Goal: Navigation & Orientation: Find specific page/section

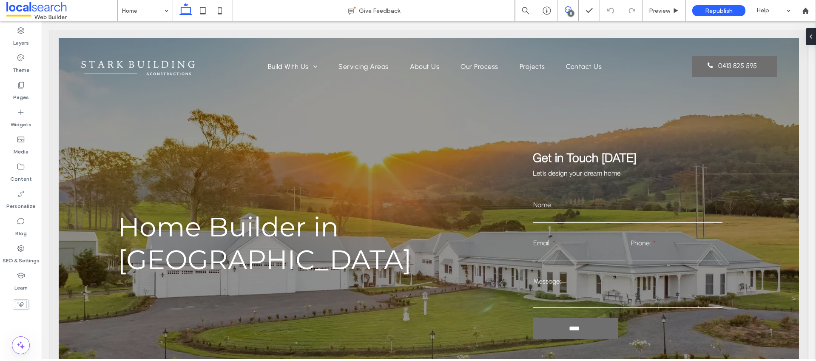
click at [573, 7] on span at bounding box center [568, 9] width 21 height 7
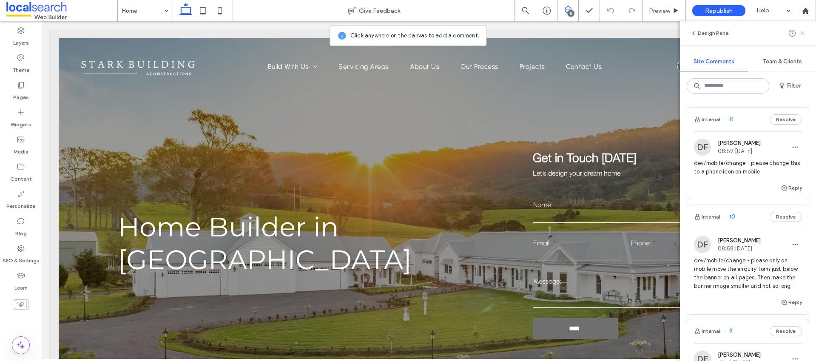
click at [803, 34] on icon at bounding box center [802, 33] width 7 height 7
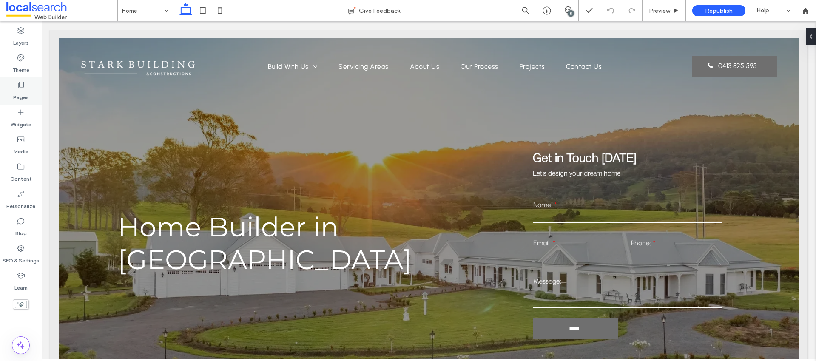
click at [25, 96] on label "Pages" at bounding box center [21, 95] width 16 height 12
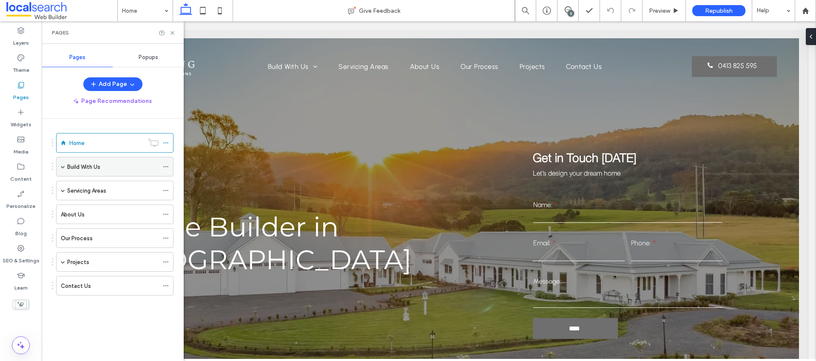
click at [81, 166] on label "Build With Us" at bounding box center [83, 166] width 33 height 15
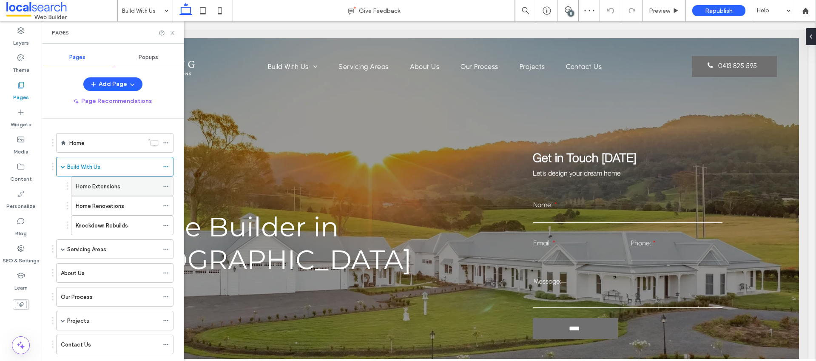
click at [128, 188] on div "Home Extensions" at bounding box center [117, 186] width 83 height 9
click at [171, 33] on icon at bounding box center [172, 33] width 6 height 6
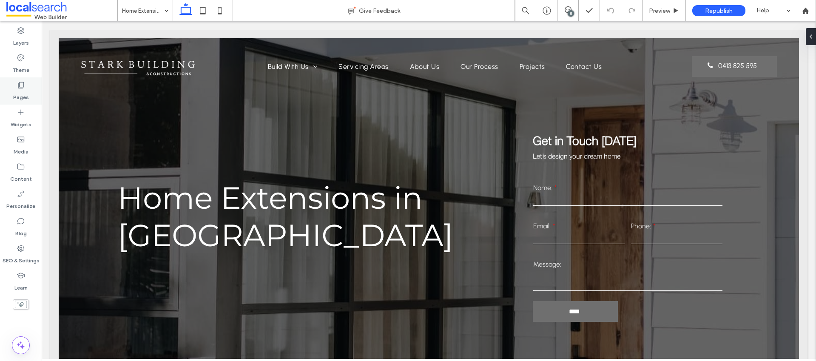
click at [28, 89] on div "Pages" at bounding box center [21, 90] width 42 height 27
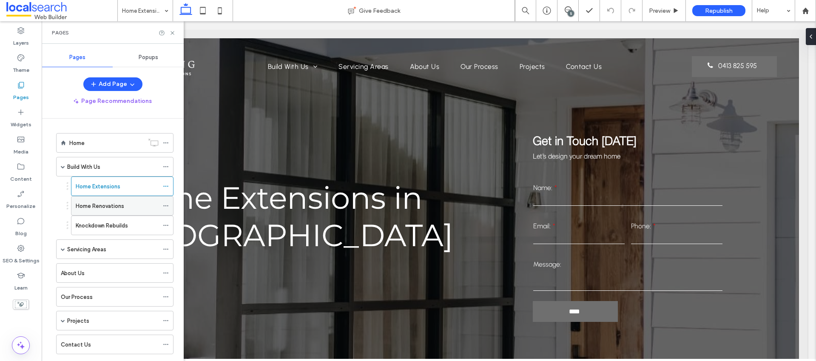
click at [101, 212] on div "Home Renovations" at bounding box center [117, 206] width 83 height 19
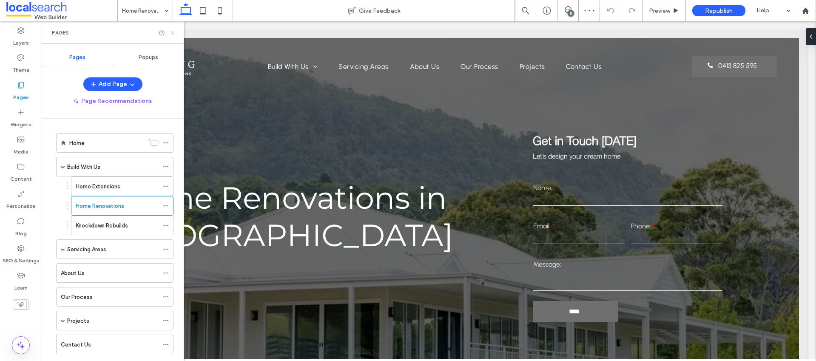
click at [169, 34] on icon at bounding box center [172, 33] width 6 height 6
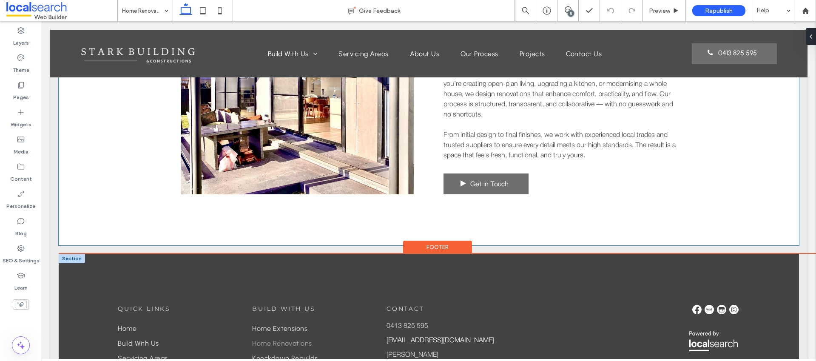
scroll to position [1229, 0]
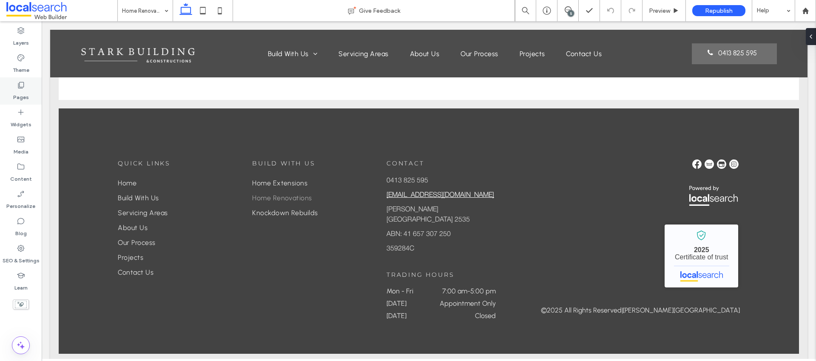
click at [21, 84] on icon at bounding box center [21, 85] width 9 height 9
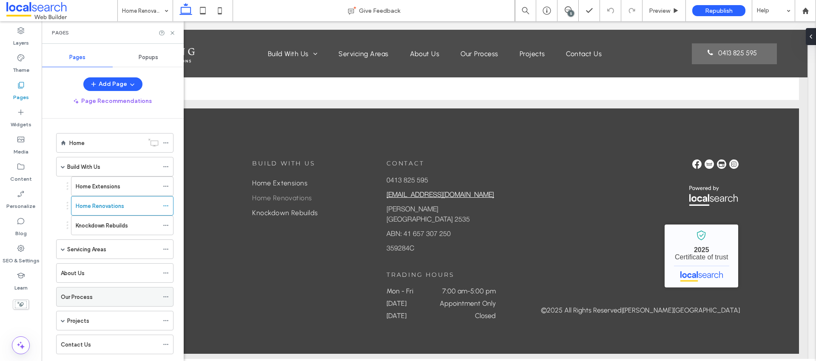
click at [96, 302] on div "Our Process" at bounding box center [110, 297] width 98 height 19
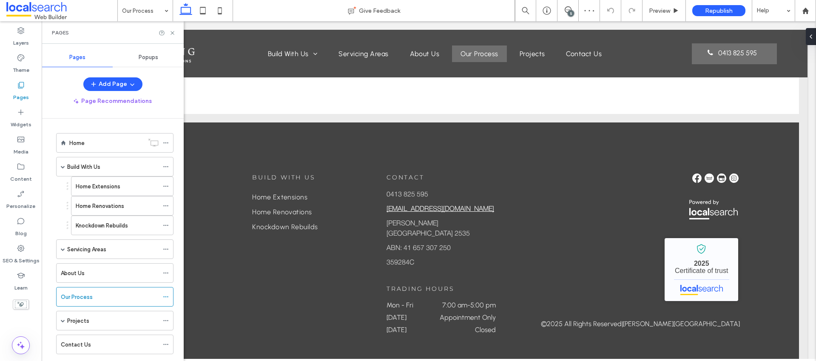
scroll to position [819, 0]
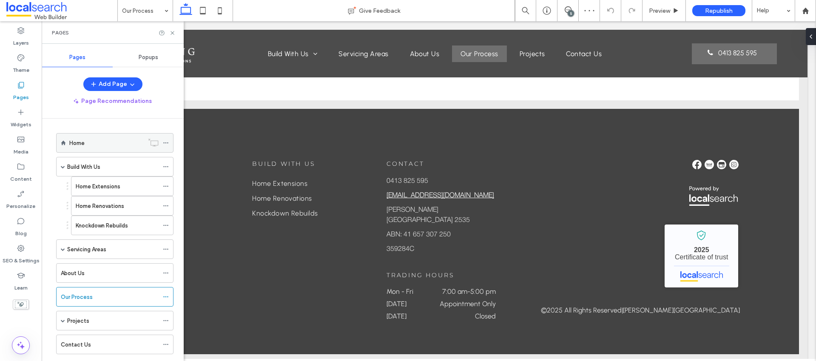
click at [93, 150] on div "Home" at bounding box center [106, 143] width 74 height 19
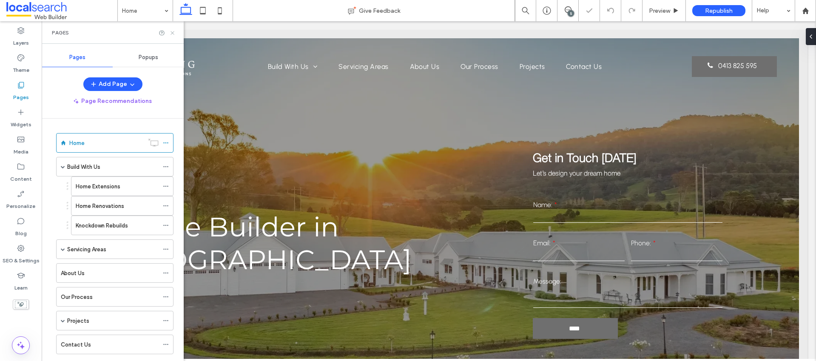
click at [172, 35] on icon at bounding box center [172, 33] width 6 height 6
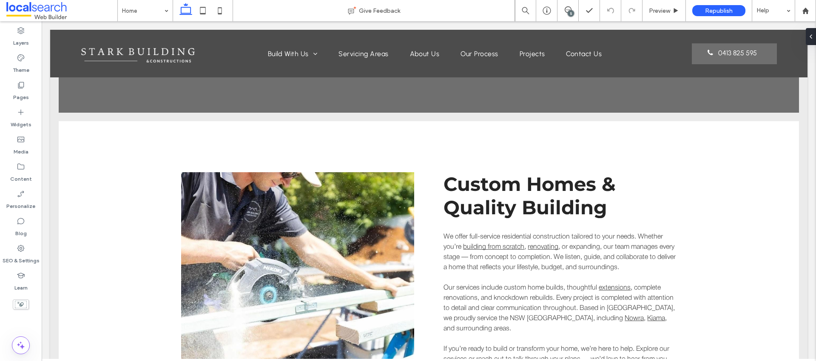
scroll to position [974, 0]
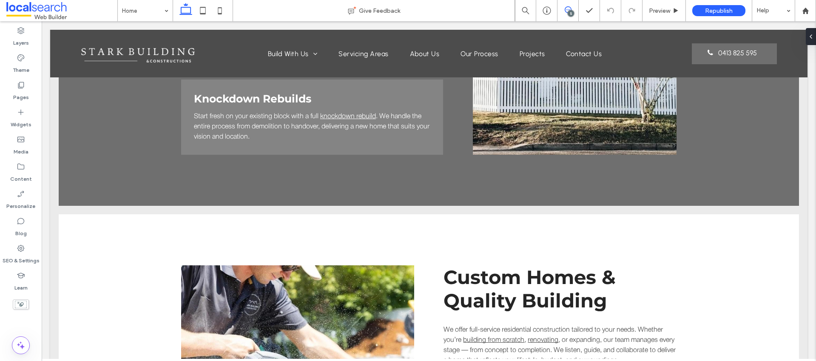
click at [564, 9] on span at bounding box center [568, 9] width 21 height 7
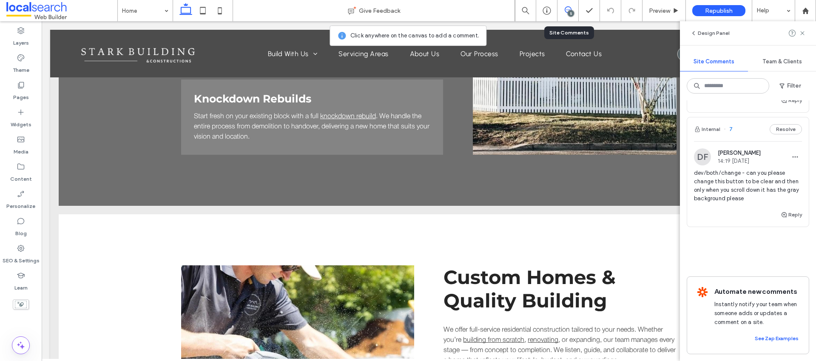
scroll to position [500, 0]
click at [755, 180] on span "dev/both/change - can you please change this button to be clear and then only w…" at bounding box center [748, 186] width 108 height 34
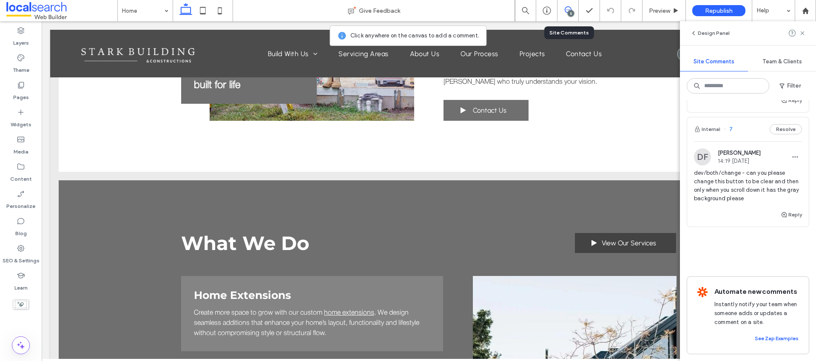
scroll to position [0, 0]
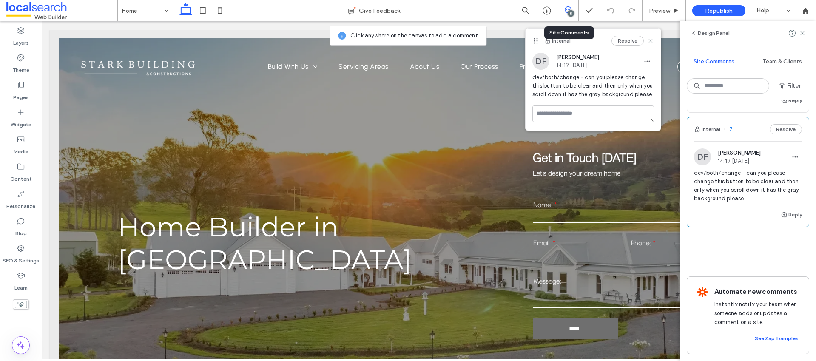
click at [652, 41] on icon at bounding box center [650, 40] width 7 height 7
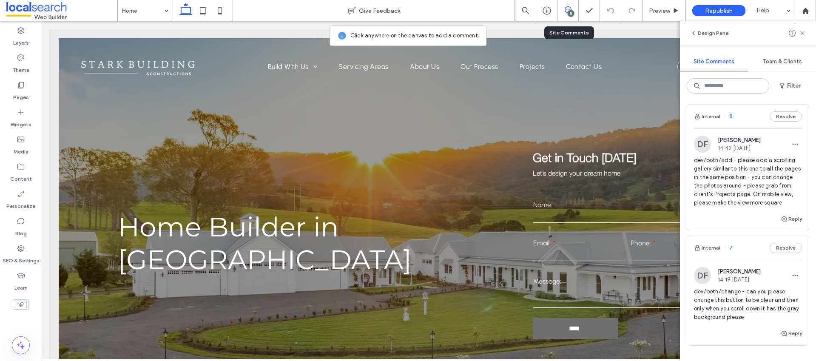
scroll to position [339, 0]
